Goal: Task Accomplishment & Management: Manage account settings

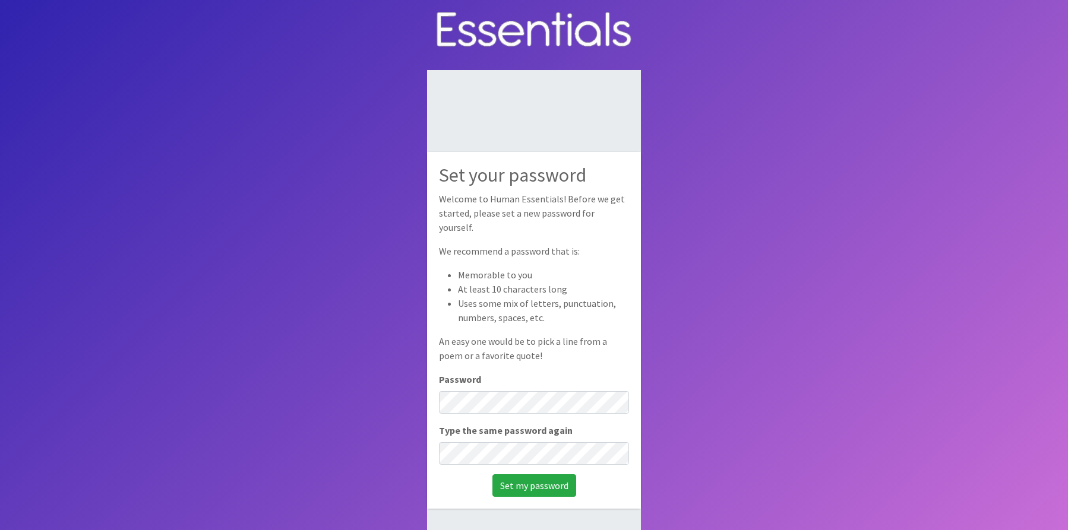
click at [735, 405] on body "Set your password Welcome to Human Essentials! Before we get started, please se…" at bounding box center [534, 305] width 1068 height 610
click at [531, 480] on input "Set my password" at bounding box center [534, 485] width 84 height 23
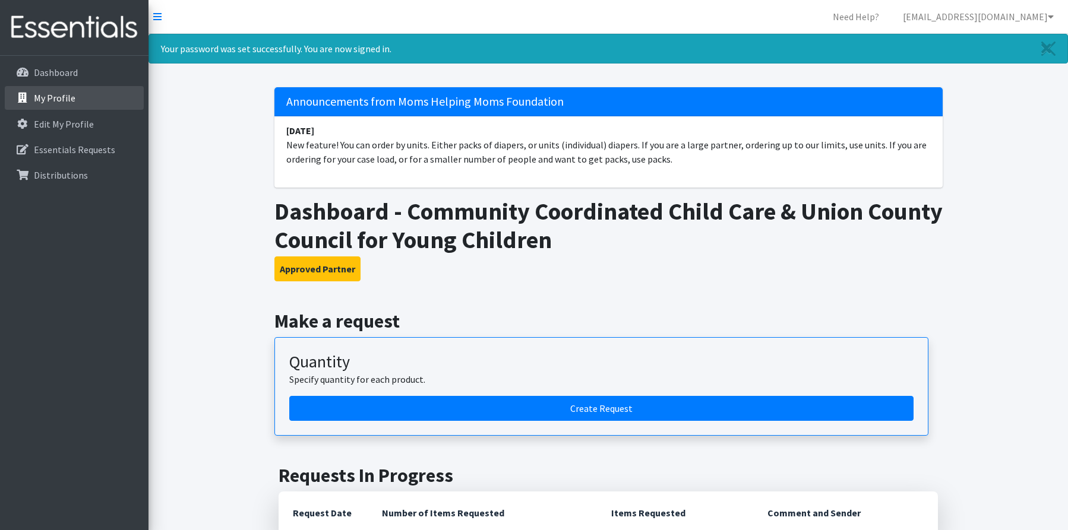
click at [63, 107] on link "My Profile" at bounding box center [74, 98] width 139 height 24
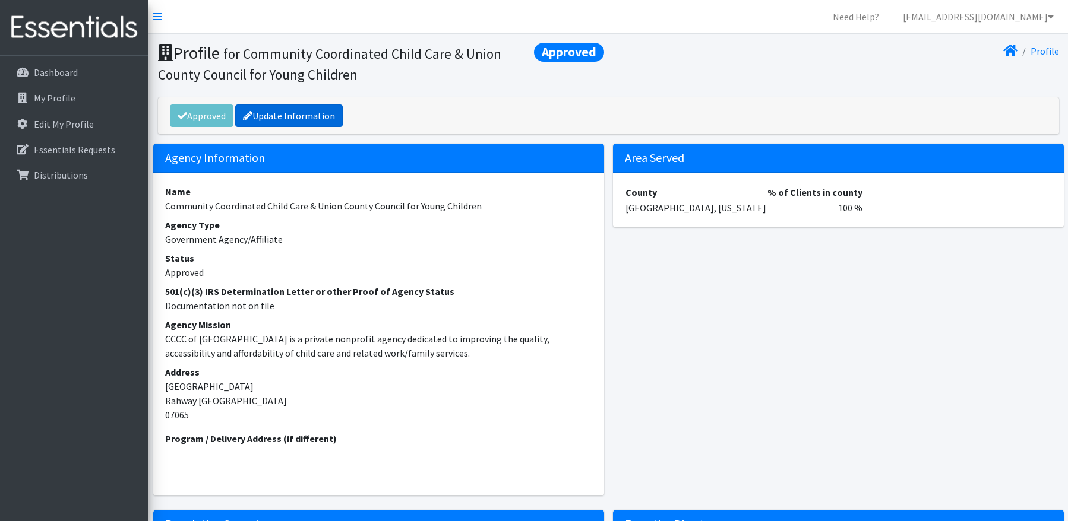
click at [283, 122] on link "Update Information" at bounding box center [288, 116] width 107 height 23
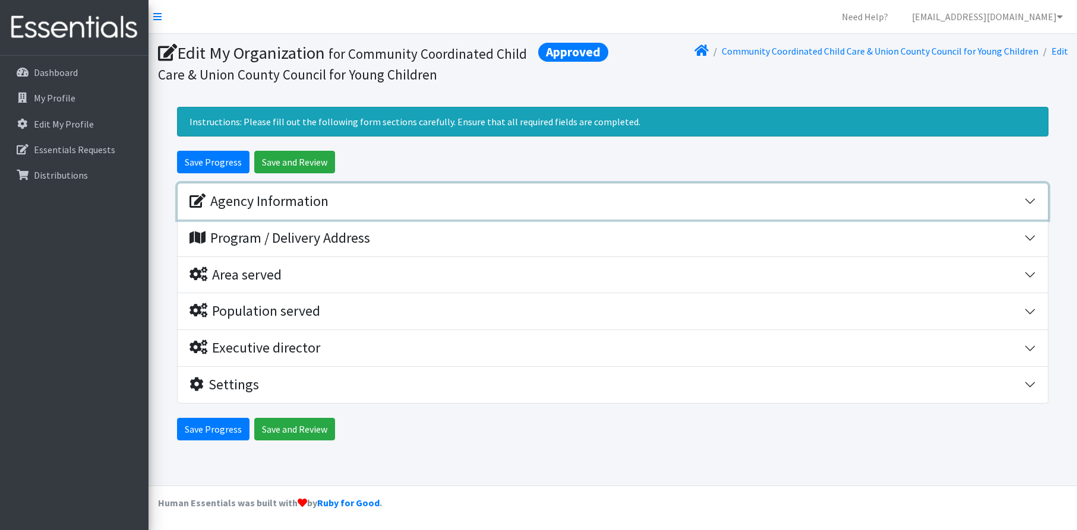
click at [265, 188] on button "Agency Information" at bounding box center [613, 201] width 870 height 36
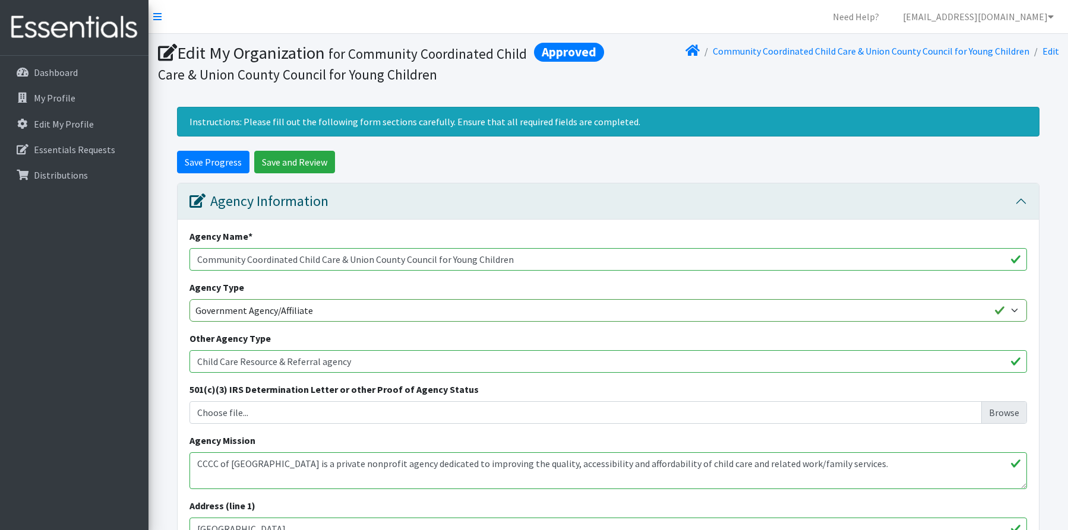
click at [342, 255] on input "Community Coordinated Child Care & Union County Council for Young Children" at bounding box center [607, 259] width 837 height 23
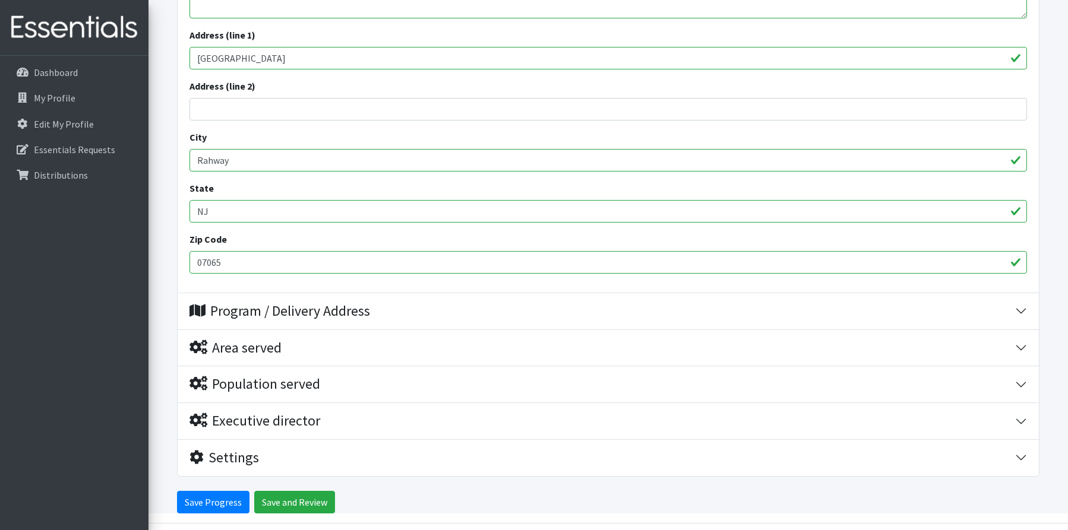
scroll to position [508, 0]
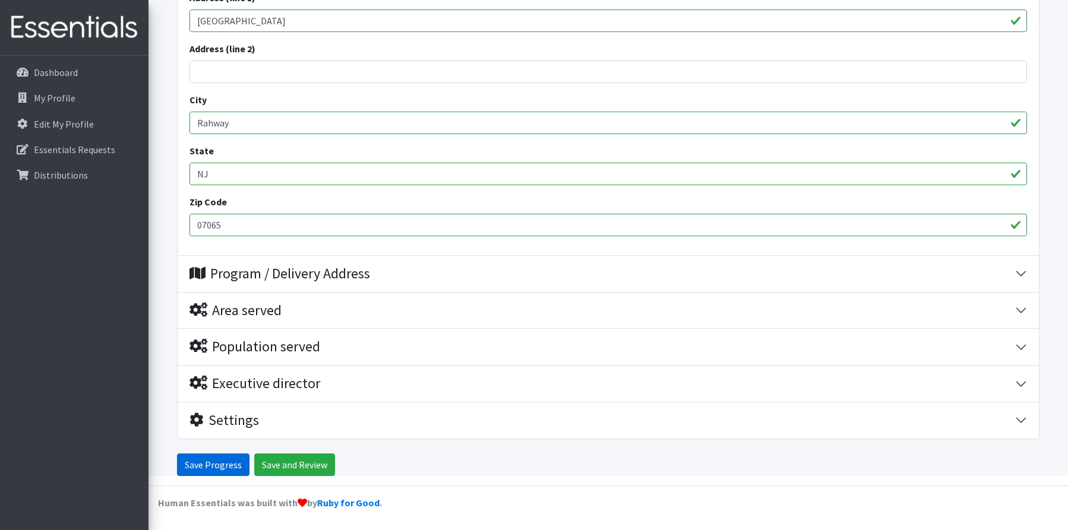
type input "Community Coordinated Child Care of [GEOGRAPHIC_DATA]"
click at [224, 469] on input "Save Progress" at bounding box center [213, 465] width 72 height 23
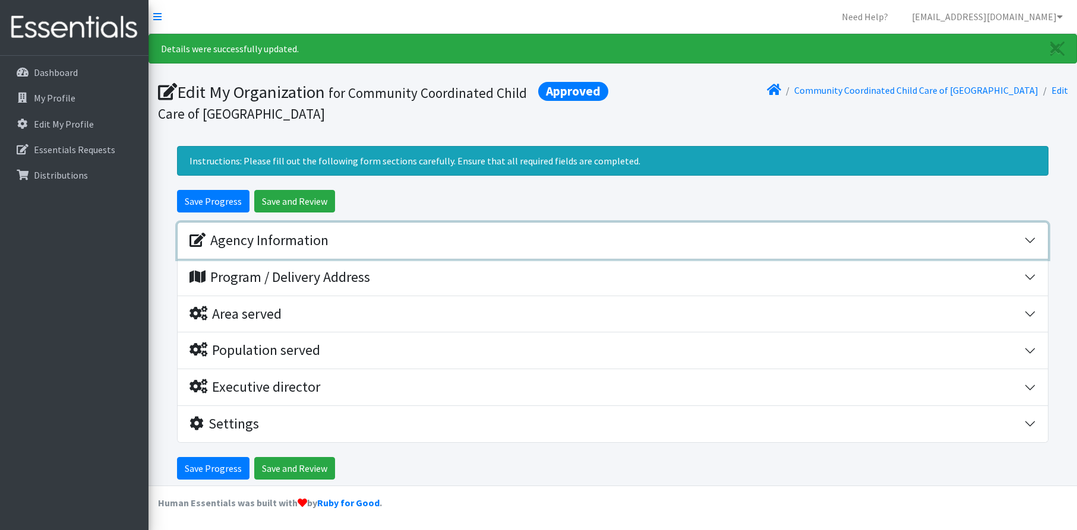
click at [280, 241] on div "Agency Information" at bounding box center [258, 240] width 139 height 17
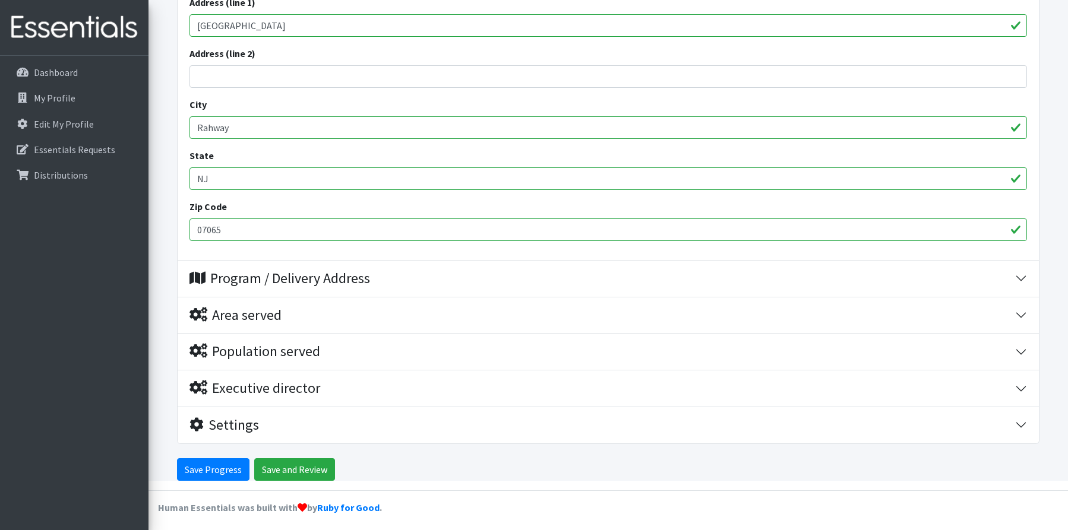
scroll to position [547, 0]
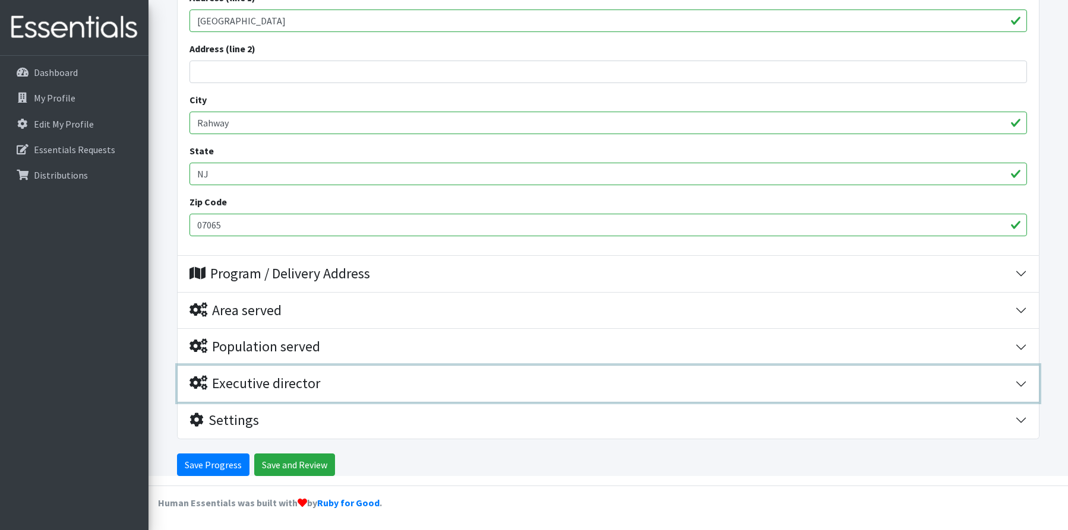
click at [289, 381] on div "Executive director" at bounding box center [254, 383] width 131 height 17
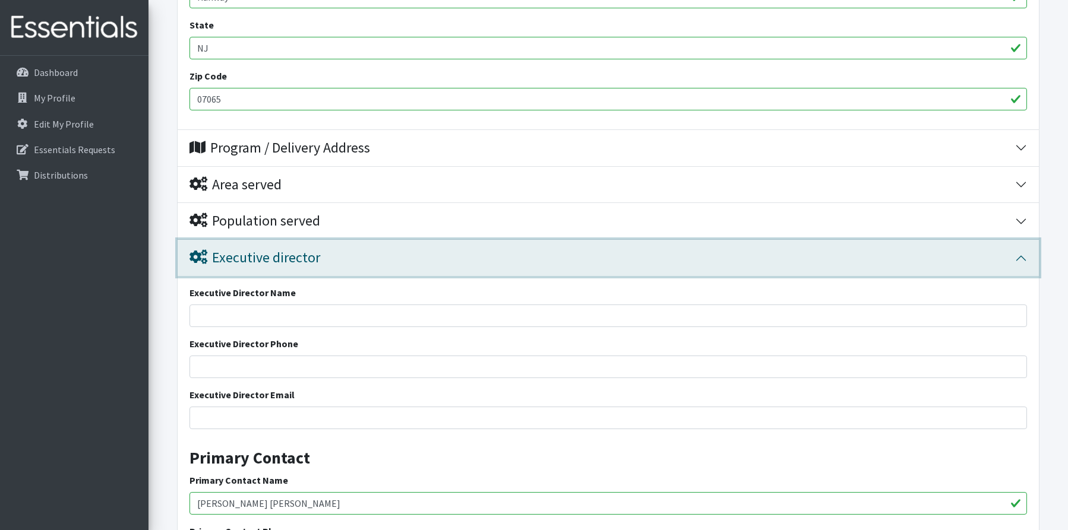
scroll to position [741, 0]
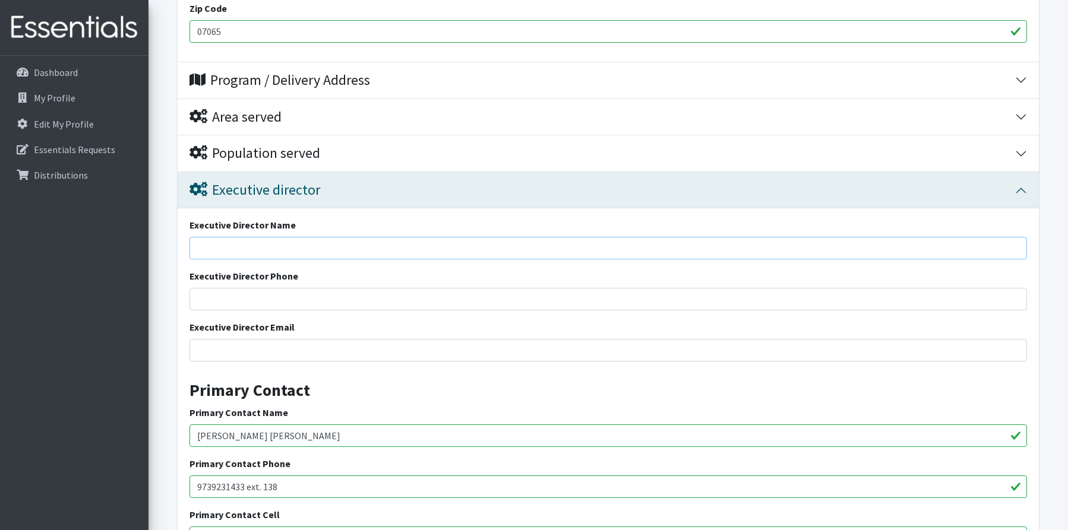
click at [285, 247] on input "Executive Director Name" at bounding box center [607, 248] width 837 height 23
click at [51, 106] on link "My Profile" at bounding box center [74, 98] width 139 height 24
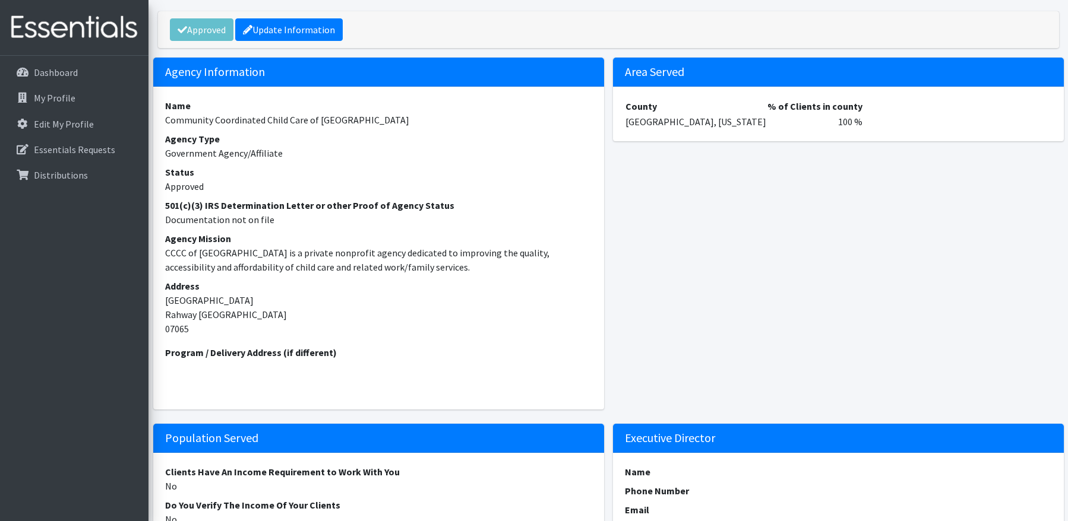
scroll to position [109, 0]
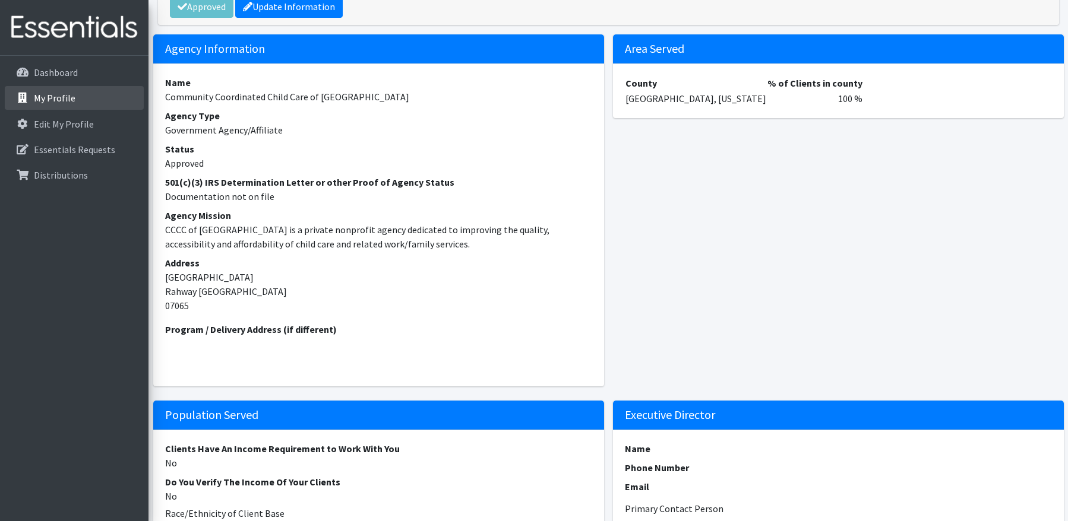
click at [69, 109] on link "My Profile" at bounding box center [74, 98] width 139 height 24
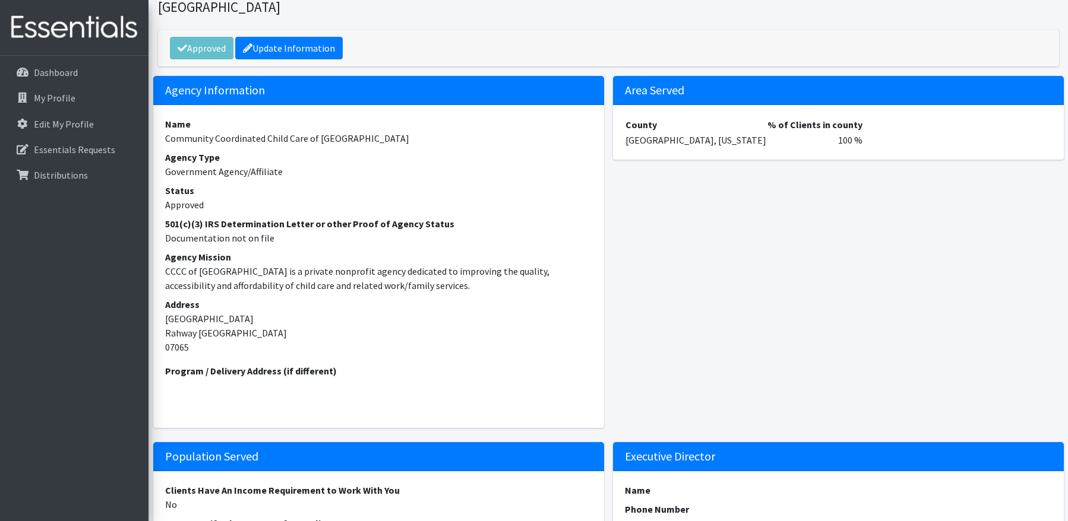
scroll to position [63, 0]
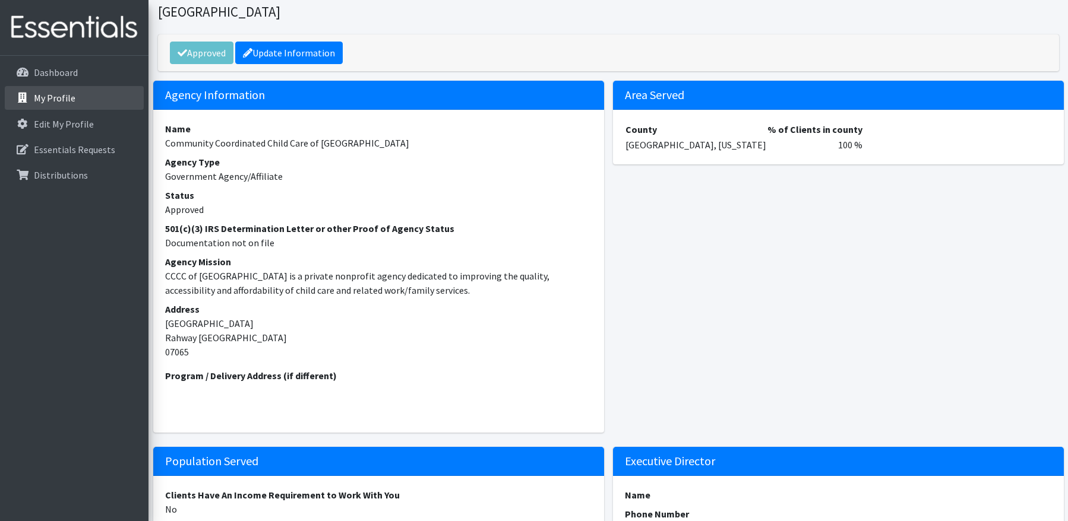
click at [48, 99] on p "My Profile" at bounding box center [55, 98] width 42 height 12
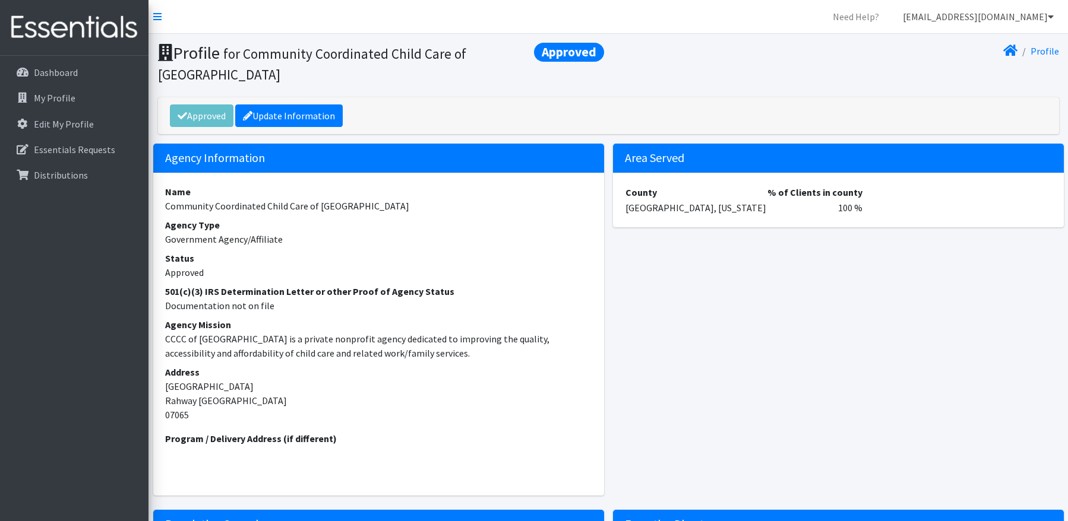
click at [1047, 15] on icon at bounding box center [1050, 17] width 6 height 10
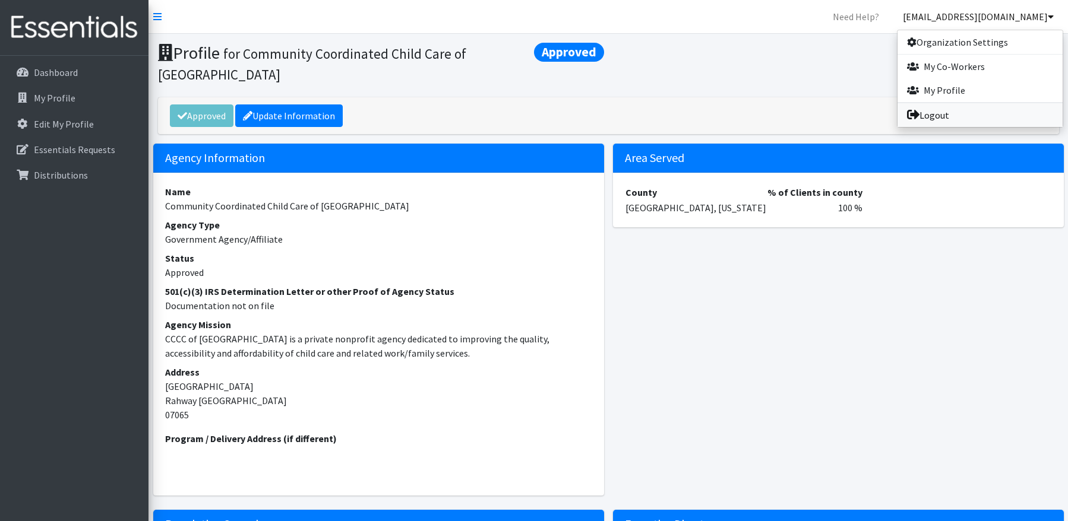
click at [926, 113] on link "Logout" at bounding box center [979, 115] width 165 height 24
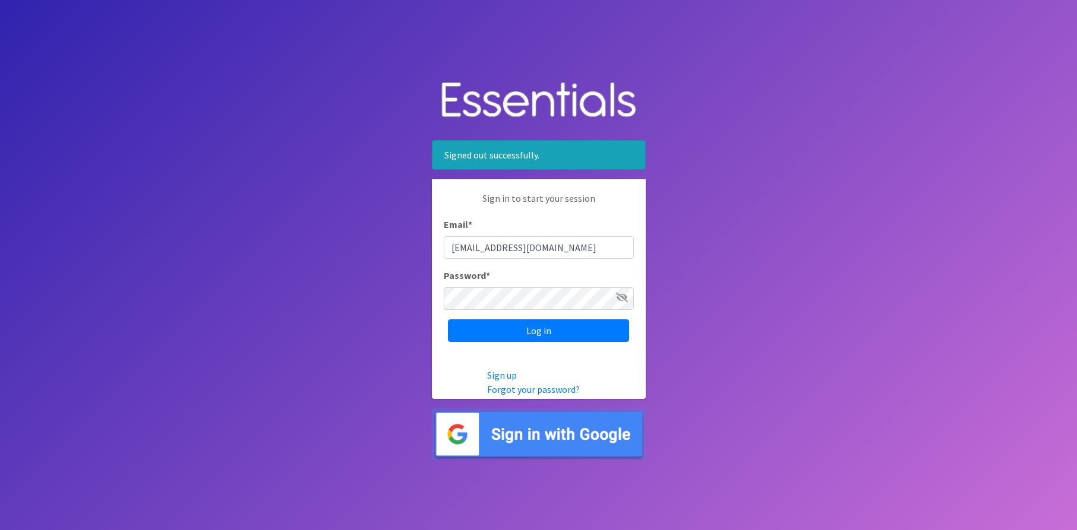
drag, startPoint x: 565, startPoint y: 241, endPoint x: 334, endPoint y: 236, distance: 231.6
click at [334, 236] on body "Signed out successfully. Sign in to start your session Email * [EMAIL_ADDRESS][…" at bounding box center [538, 265] width 1077 height 530
type input "[EMAIL_ADDRESS][DOMAIN_NAME]"
click at [457, 331] on input "Log in" at bounding box center [538, 330] width 181 height 23
